Goal: Information Seeking & Learning: Compare options

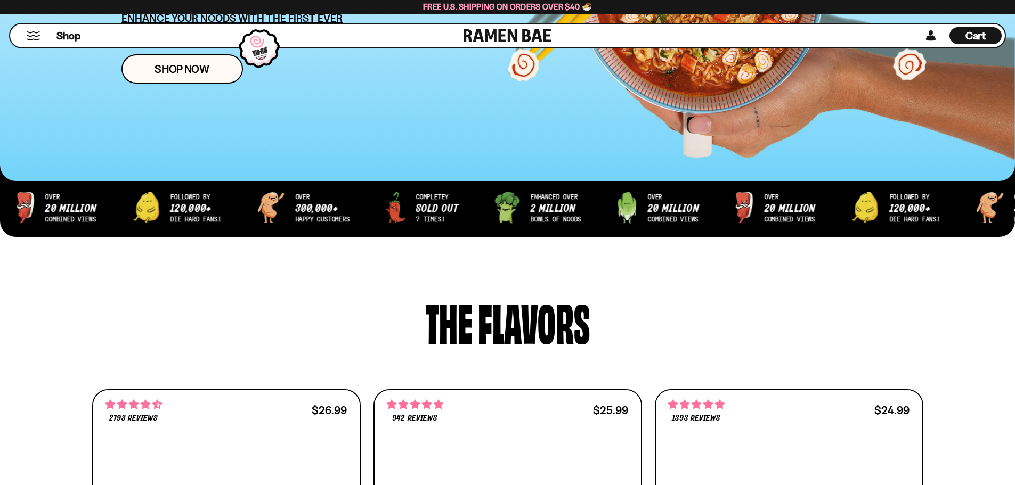
scroll to position [330, 0]
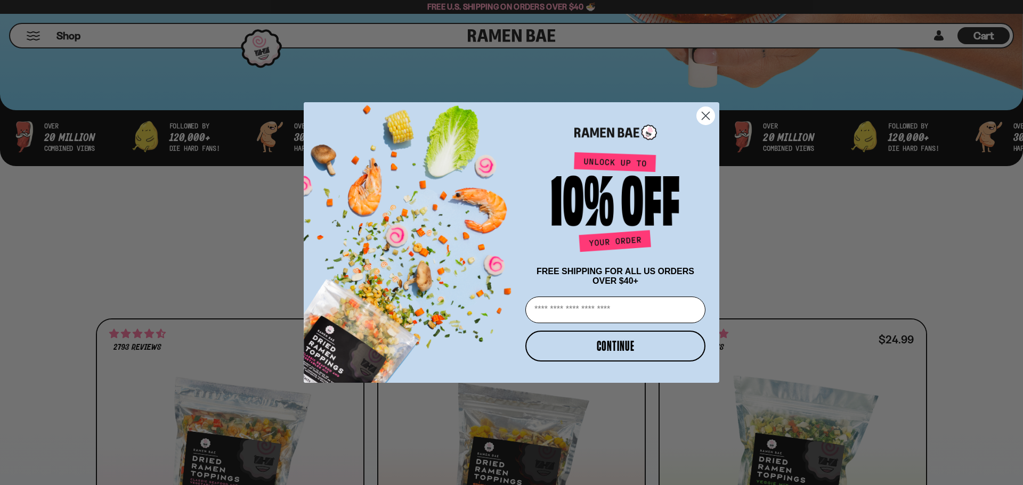
click at [706, 115] on icon "Close dialog" at bounding box center [705, 115] width 7 height 7
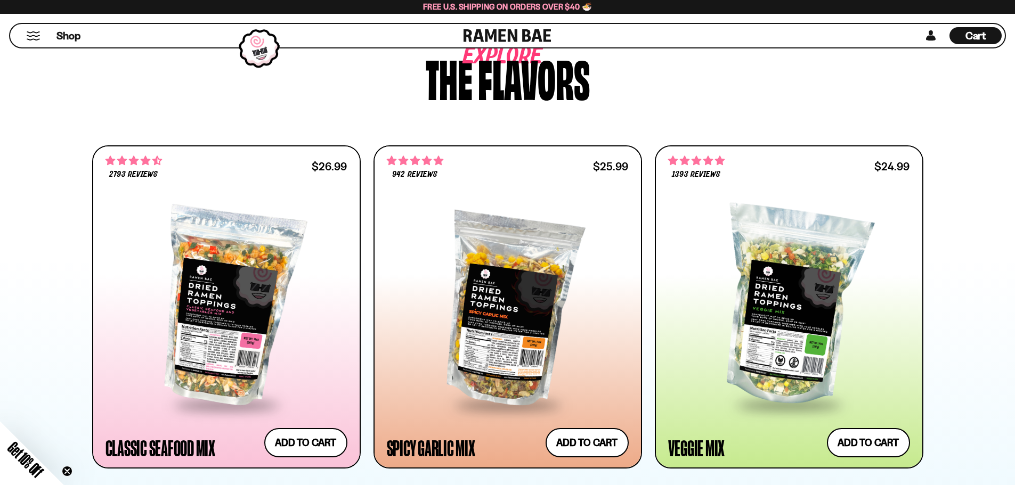
scroll to position [504, 0]
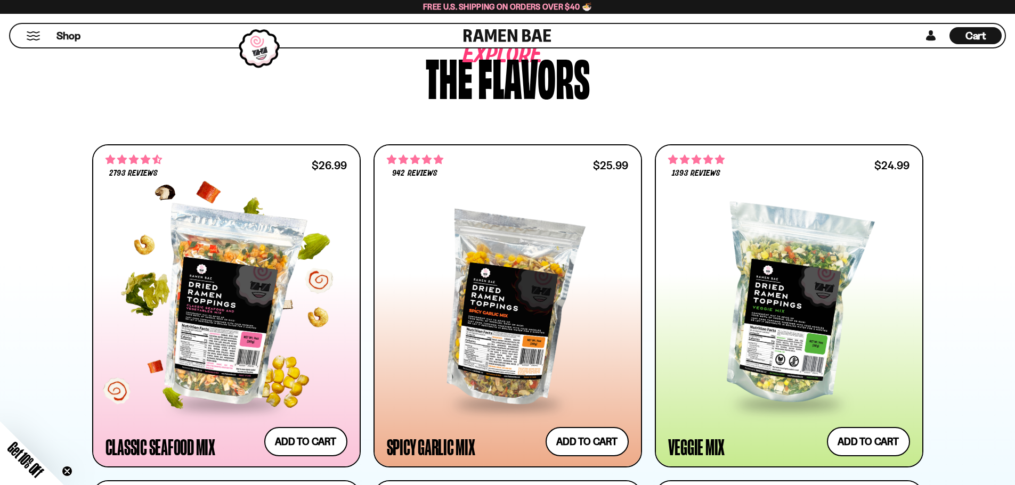
click at [217, 309] on div at bounding box center [226, 306] width 242 height 194
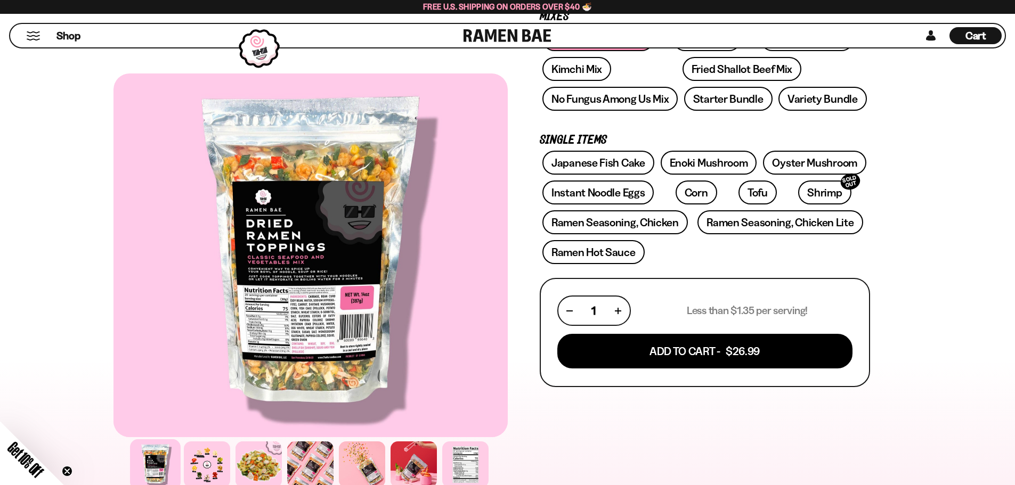
scroll to position [206, 0]
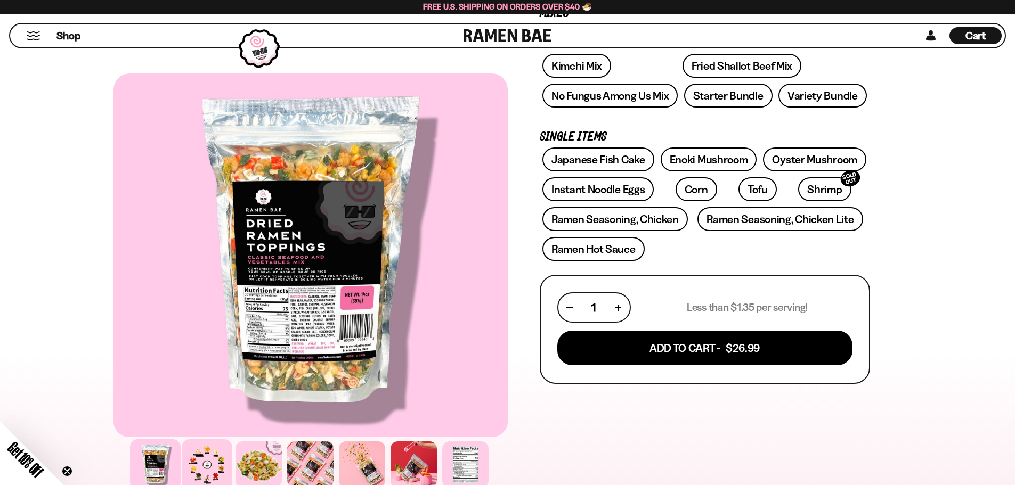
click at [206, 469] on div at bounding box center [207, 464] width 51 height 51
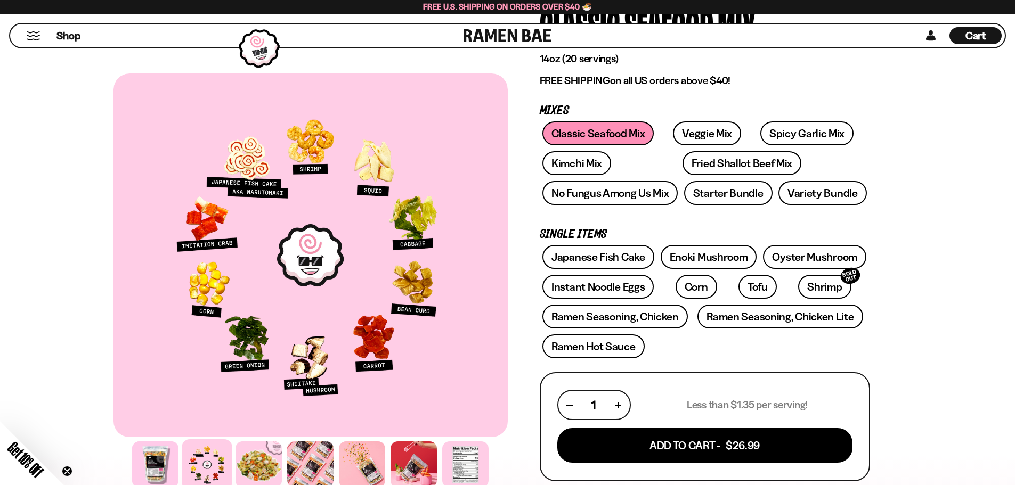
scroll to position [107, 0]
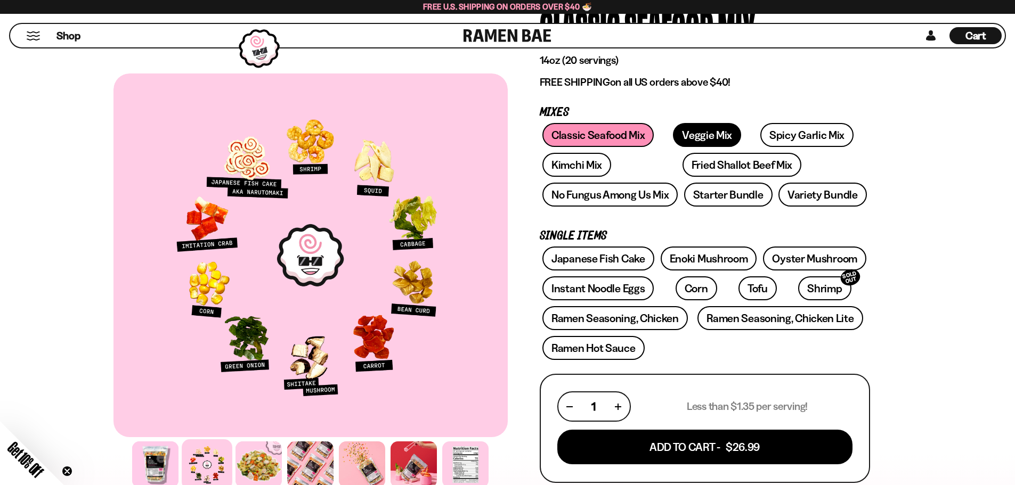
click at [692, 139] on link "Veggie Mix" at bounding box center [707, 135] width 68 height 24
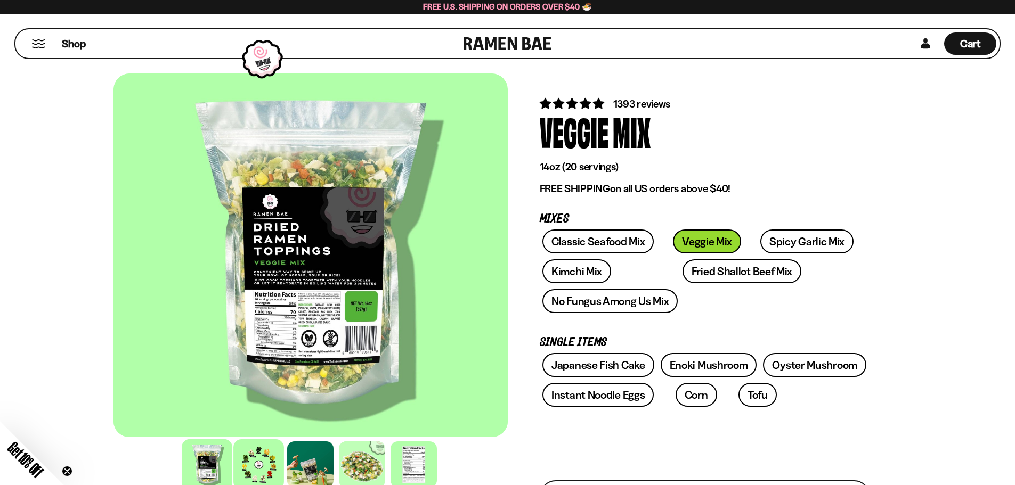
click at [250, 466] on div at bounding box center [258, 464] width 51 height 51
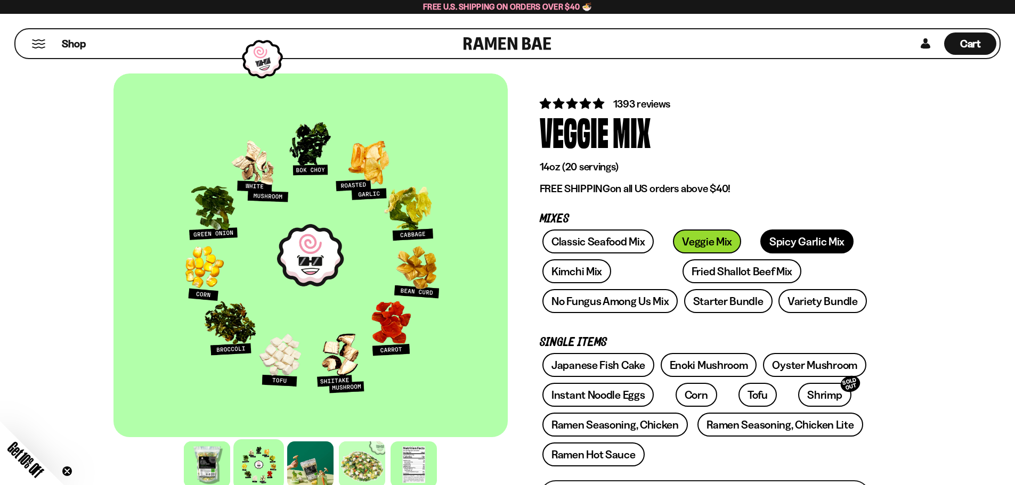
click at [776, 234] on link "Spicy Garlic Mix" at bounding box center [806, 242] width 93 height 24
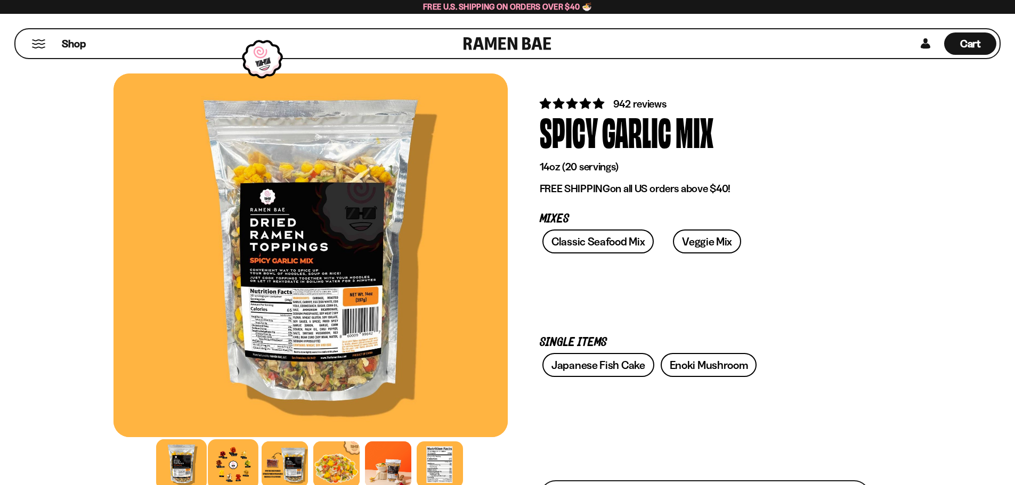
click at [232, 471] on div at bounding box center [233, 464] width 51 height 51
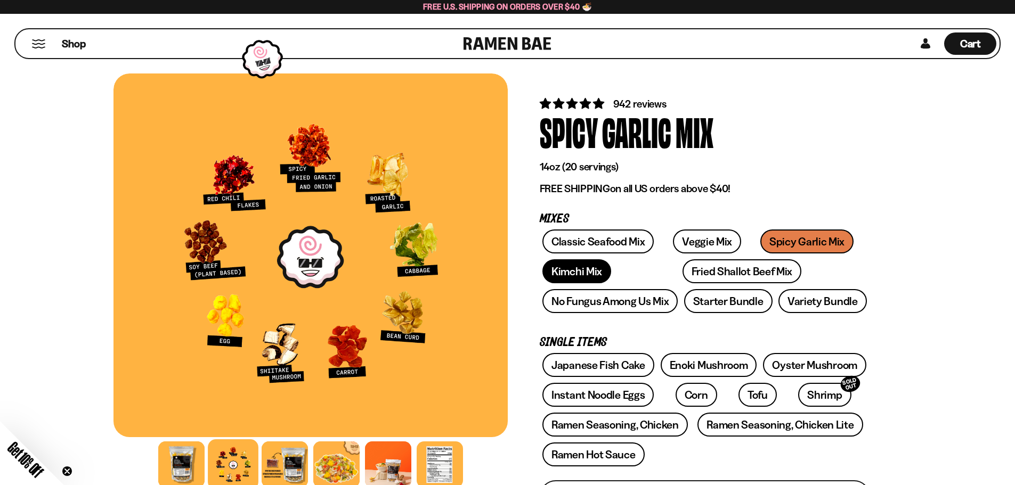
click at [569, 273] on link "Kimchi Mix" at bounding box center [576, 271] width 69 height 24
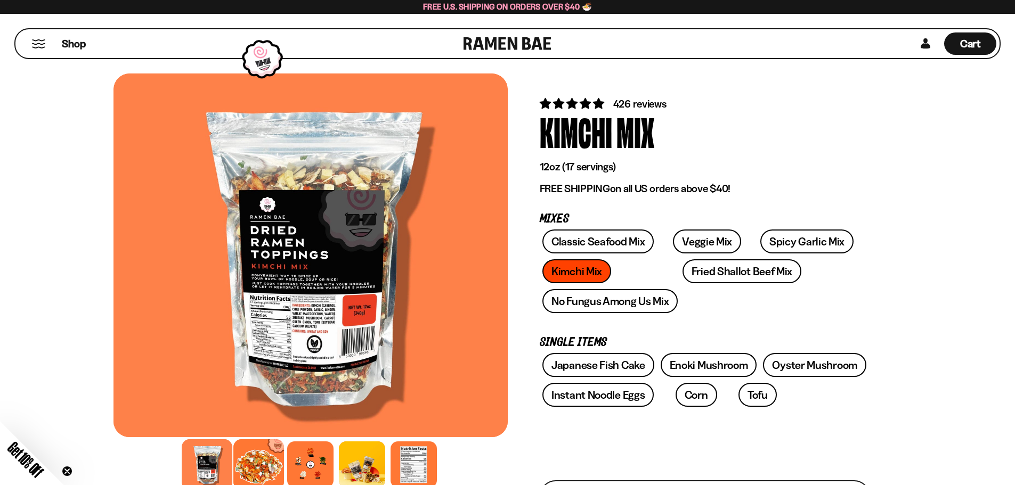
click at [262, 463] on div at bounding box center [258, 464] width 51 height 51
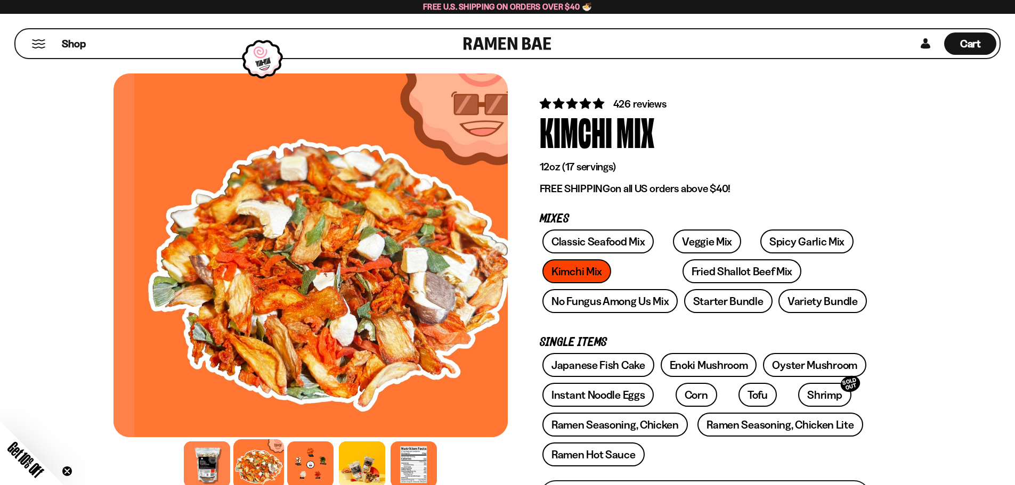
click at [307, 462] on div at bounding box center [310, 465] width 46 height 46
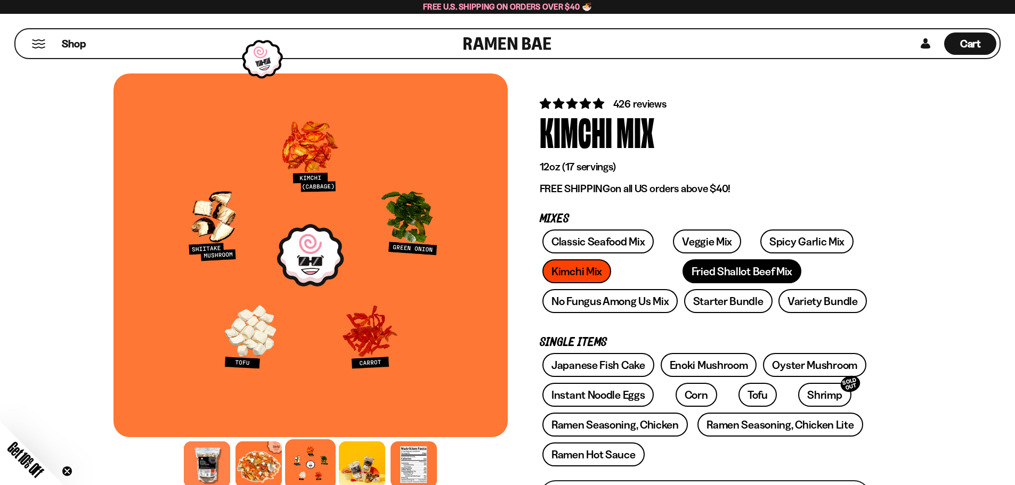
click at [682, 270] on link "Fried Shallot Beef Mix" at bounding box center [741, 271] width 119 height 24
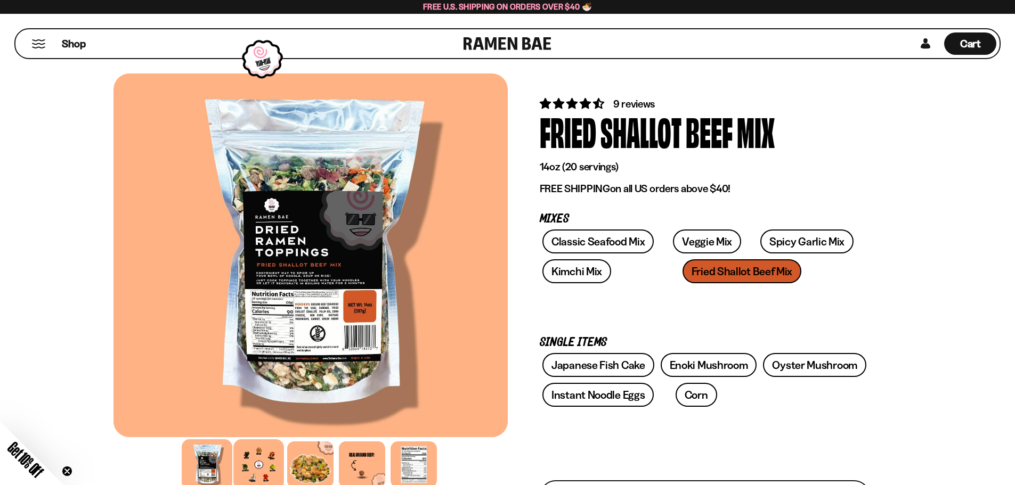
click at [254, 469] on div at bounding box center [258, 464] width 51 height 51
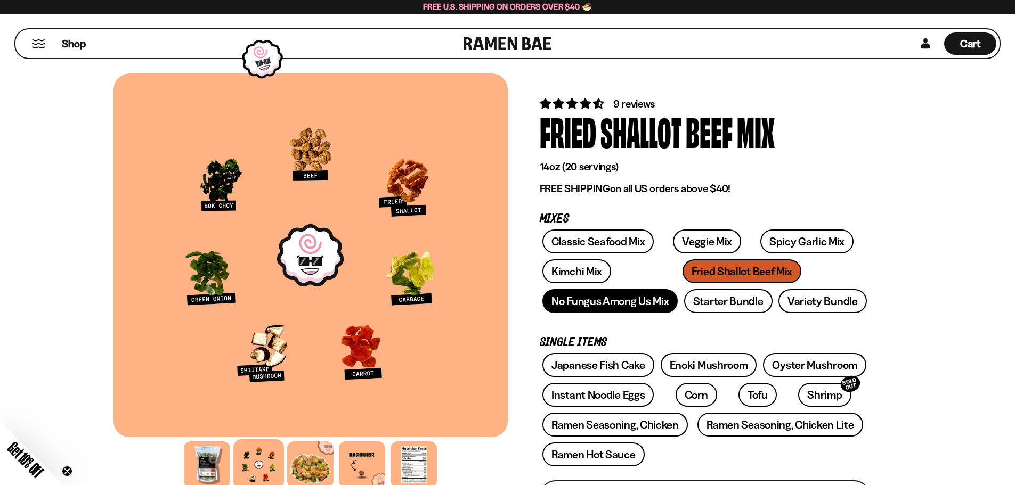
click at [597, 297] on link "No Fungus Among Us Mix" at bounding box center [609, 301] width 135 height 24
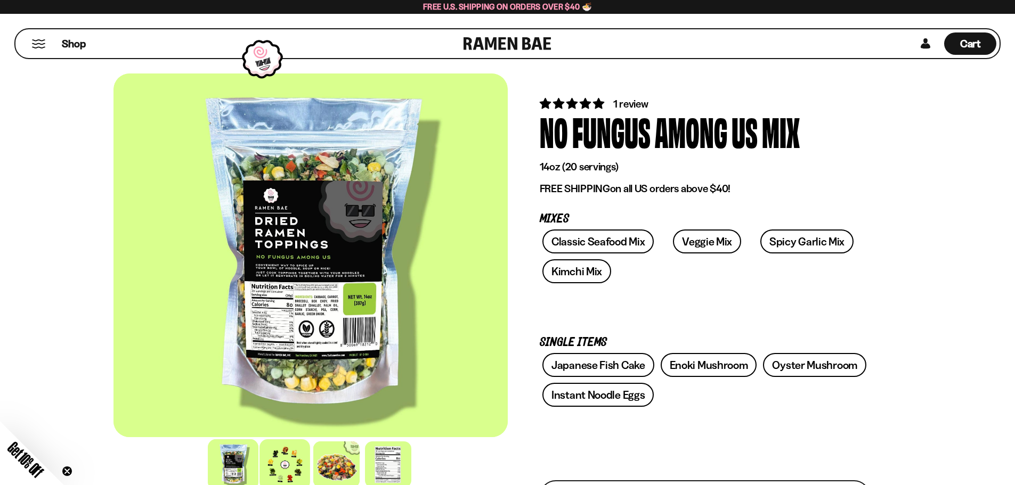
click at [278, 458] on div at bounding box center [284, 464] width 51 height 51
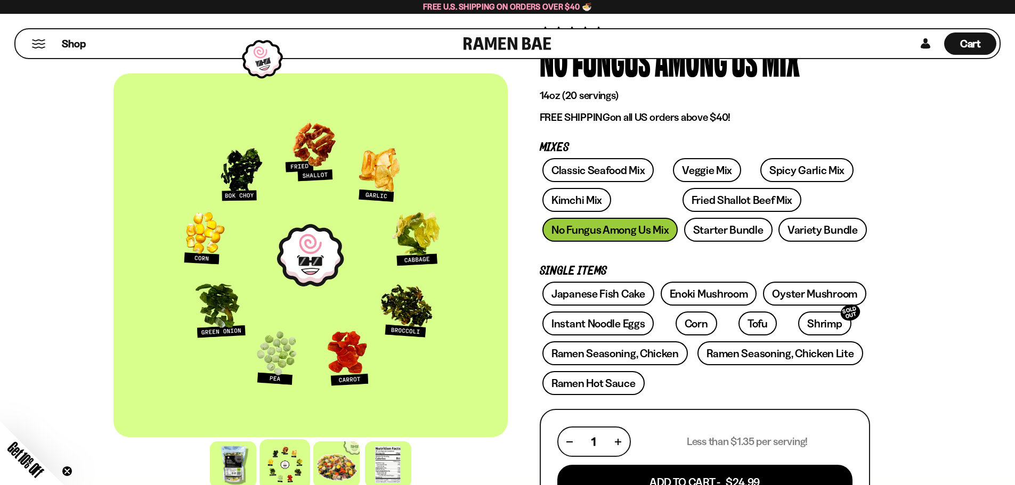
scroll to position [73, 0]
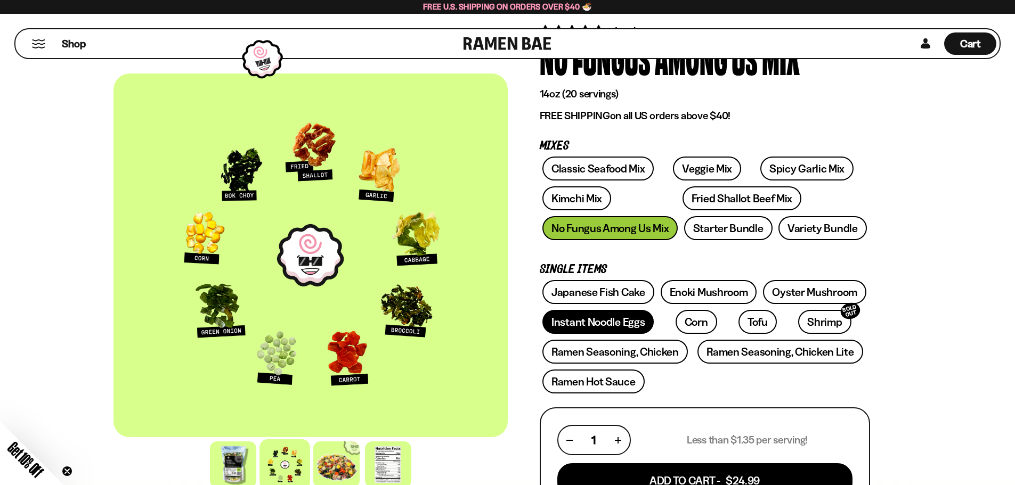
click at [579, 320] on link "Instant Noodle Eggs" at bounding box center [597, 322] width 111 height 24
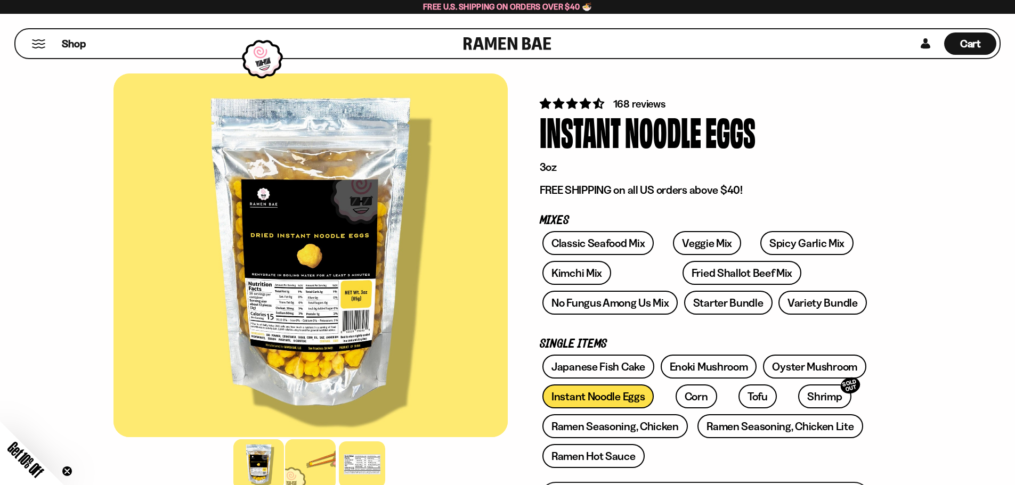
click at [303, 457] on div at bounding box center [310, 464] width 51 height 51
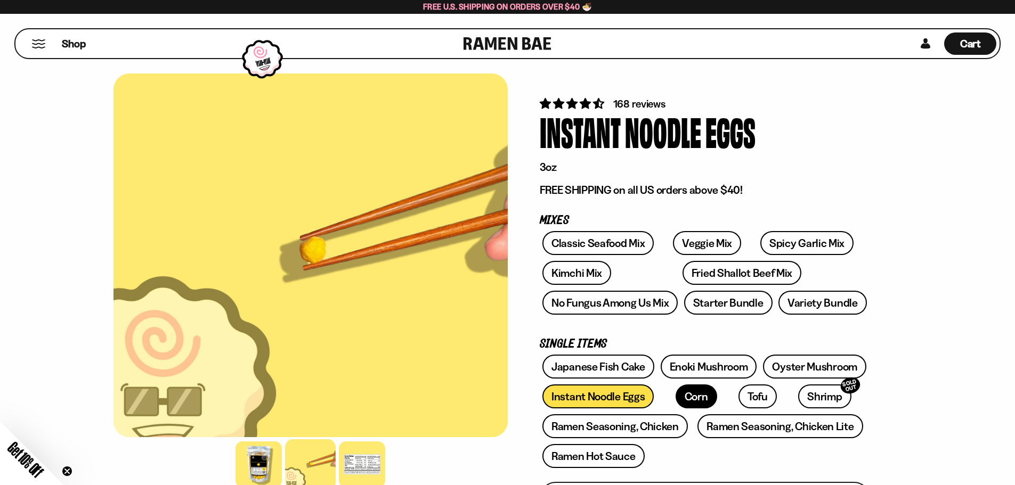
click at [680, 398] on link "Corn" at bounding box center [696, 397] width 42 height 24
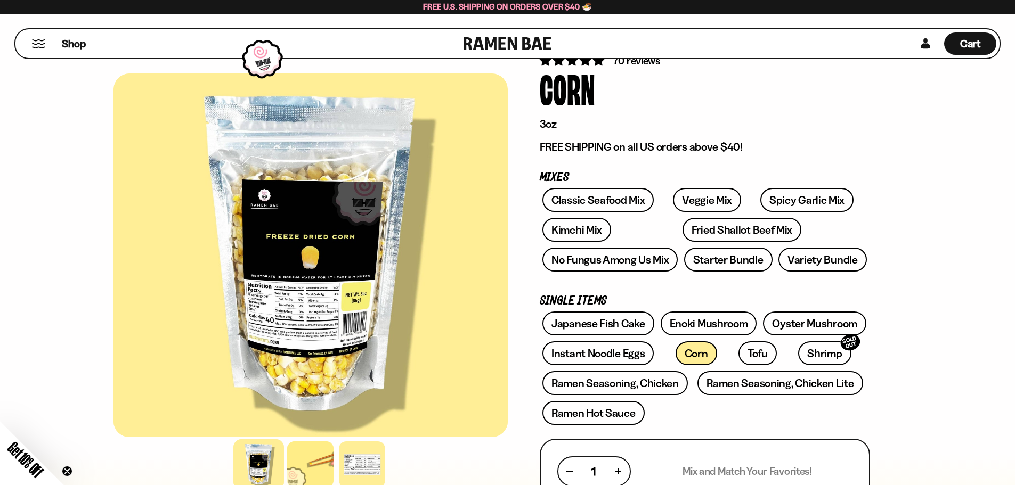
scroll to position [43, 0]
click at [787, 330] on link "Oyster Mushroom" at bounding box center [814, 324] width 103 height 24
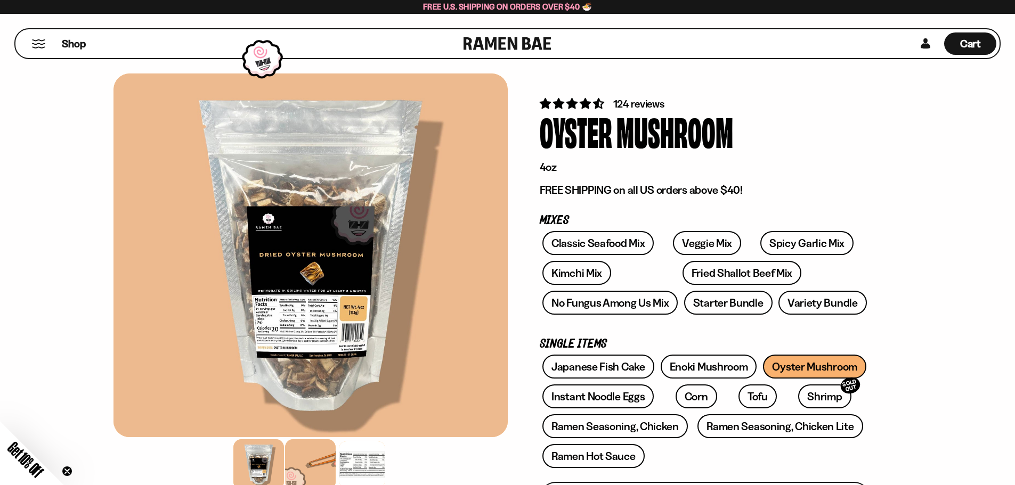
click at [303, 469] on div at bounding box center [310, 464] width 51 height 51
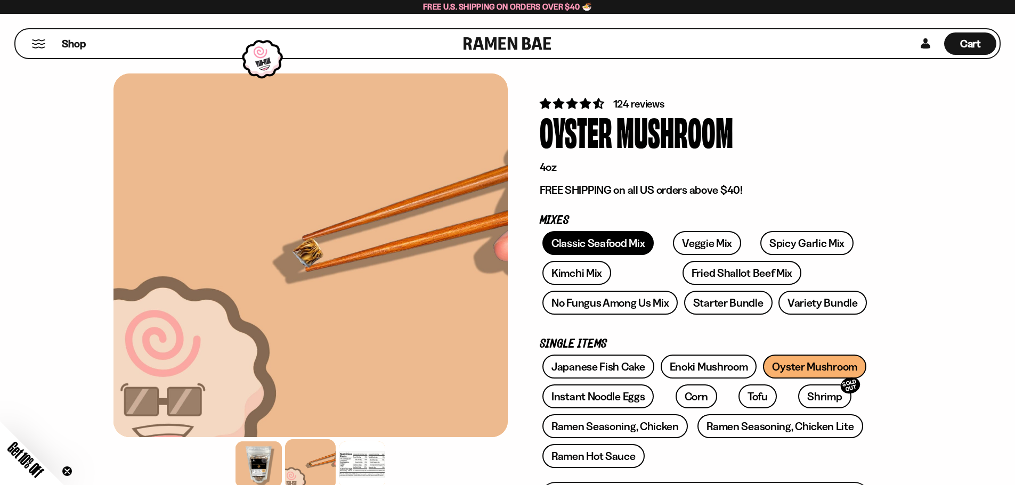
click at [584, 245] on link "Classic Seafood Mix" at bounding box center [597, 243] width 111 height 24
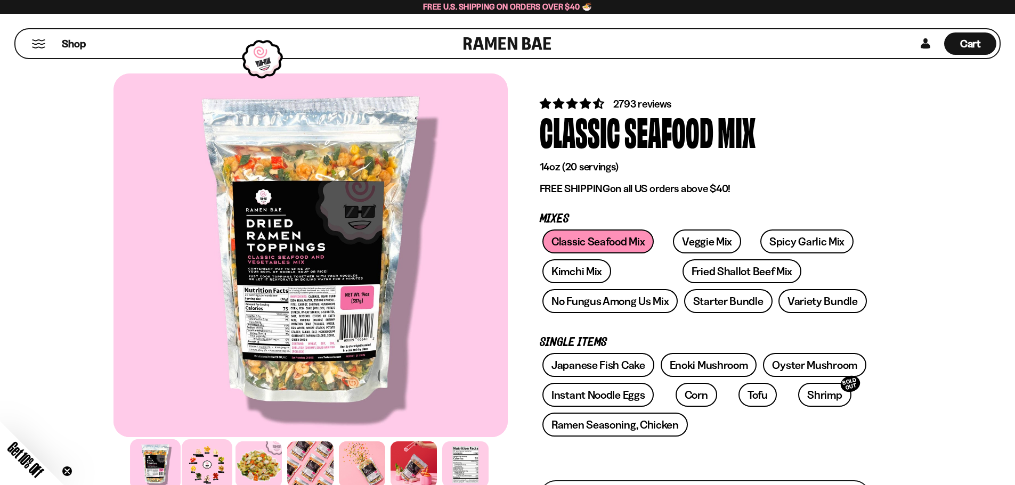
click at [213, 471] on div at bounding box center [207, 464] width 51 height 51
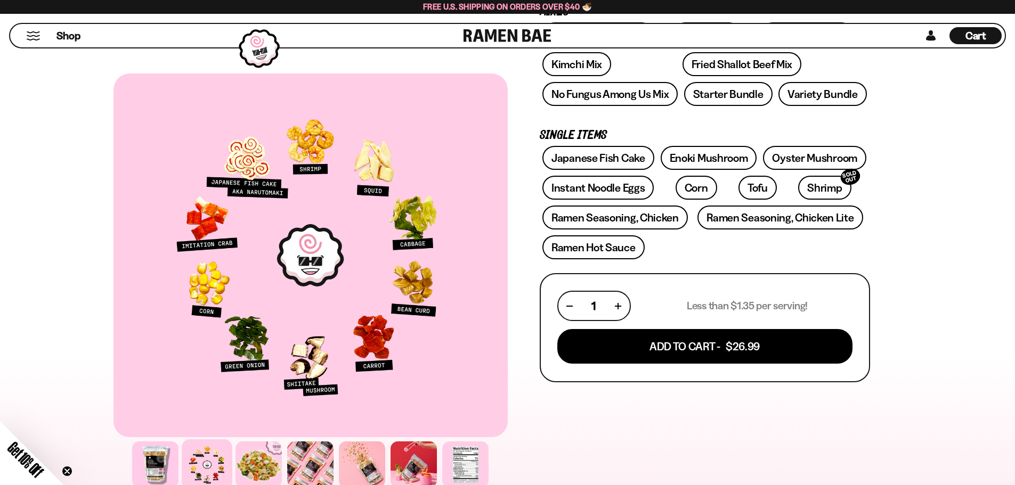
scroll to position [266, 0]
